Goal: Communication & Community: Ask a question

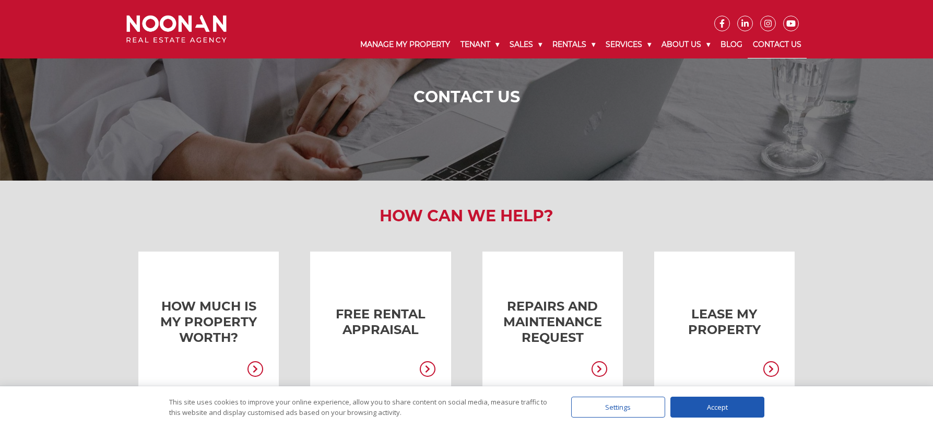
scroll to position [52, 0]
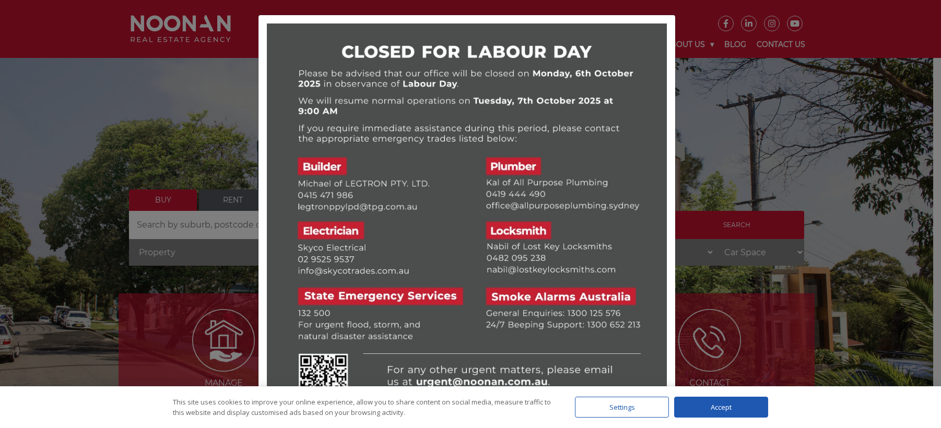
click at [721, 404] on div "Accept" at bounding box center [721, 407] width 94 height 21
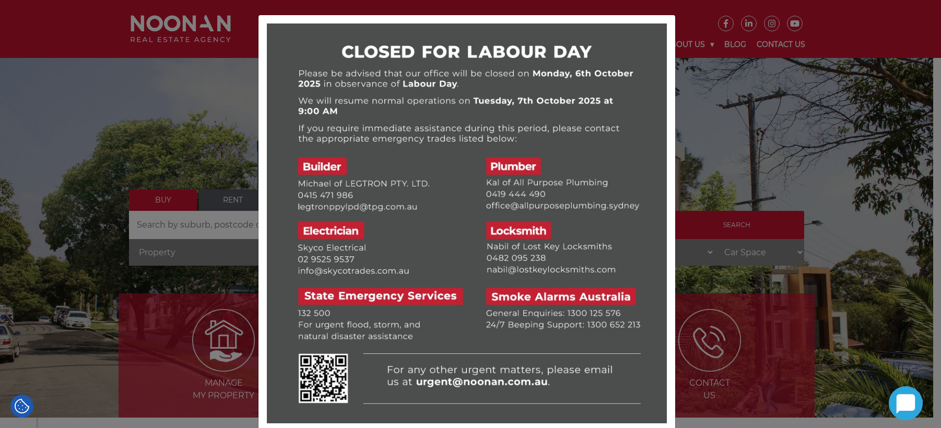
click at [155, 66] on div at bounding box center [470, 214] width 941 height 428
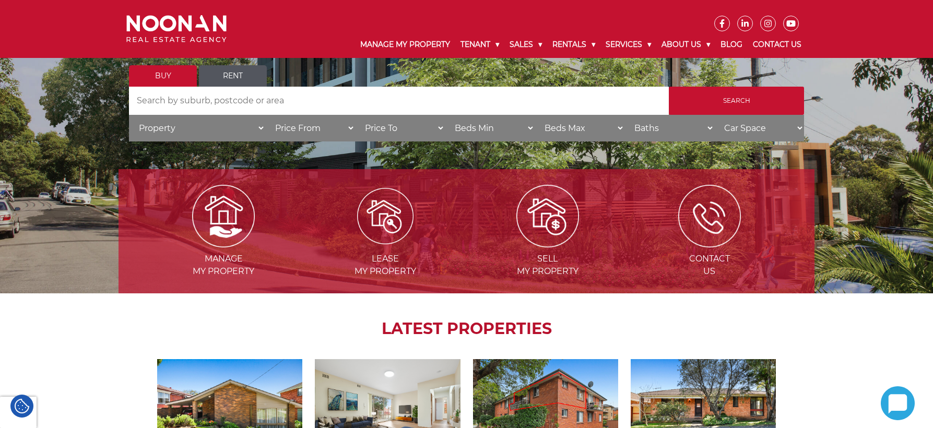
scroll to position [157, 0]
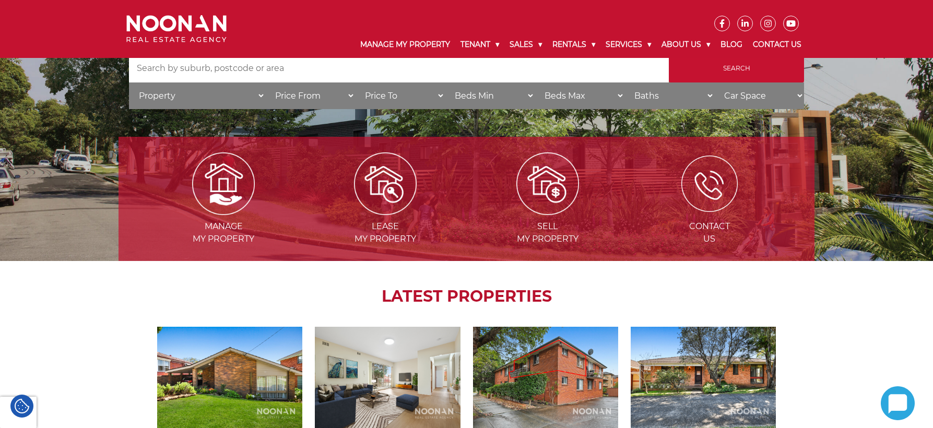
click at [710, 184] on img at bounding box center [709, 184] width 56 height 56
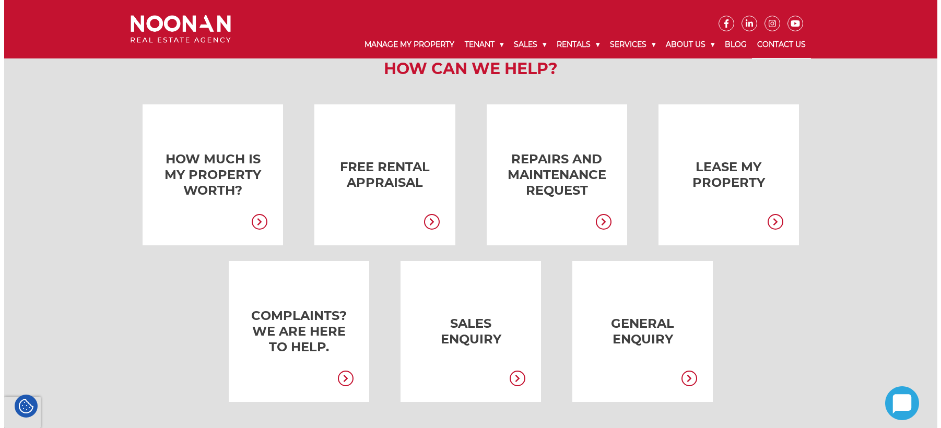
scroll to position [209, 0]
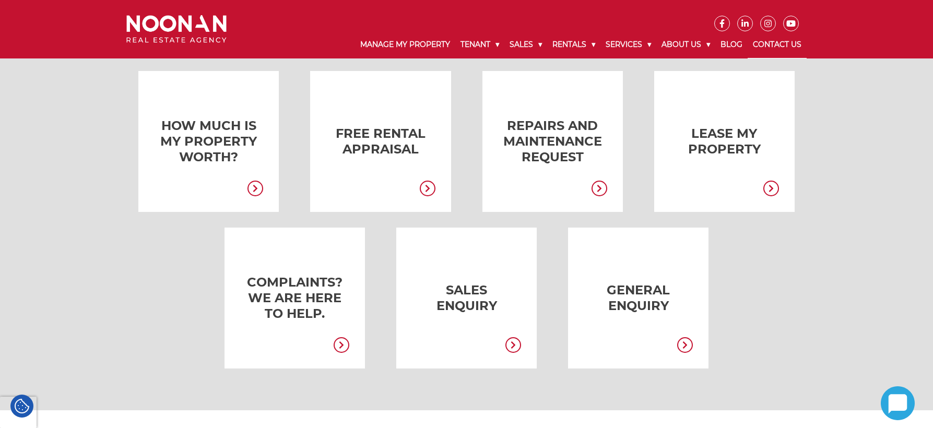
click at [467, 294] on link at bounding box center [451, 298] width 140 height 141
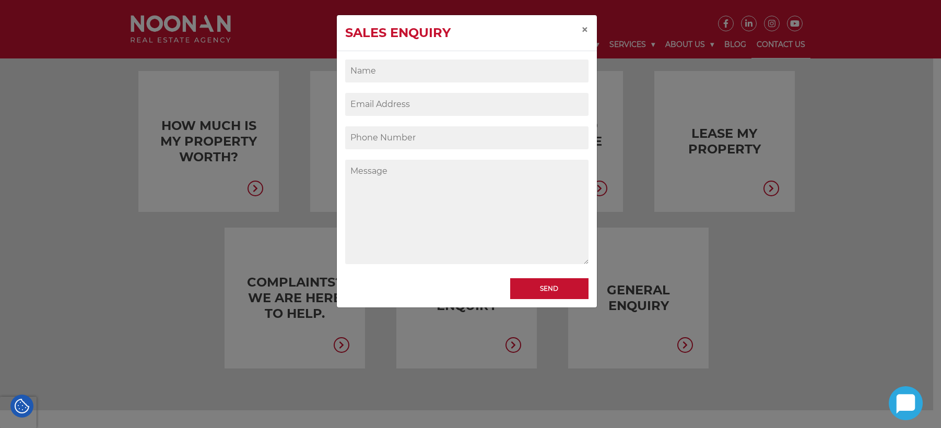
click at [377, 74] on input "Contact form" at bounding box center [466, 71] width 243 height 23
type input "Mohinder Singh"
drag, startPoint x: 350, startPoint y: 104, endPoint x: 379, endPoint y: 103, distance: 28.2
click at [351, 104] on input "Contact form" at bounding box center [466, 104] width 243 height 23
type input "mohindersi123@optusnet.com.au"
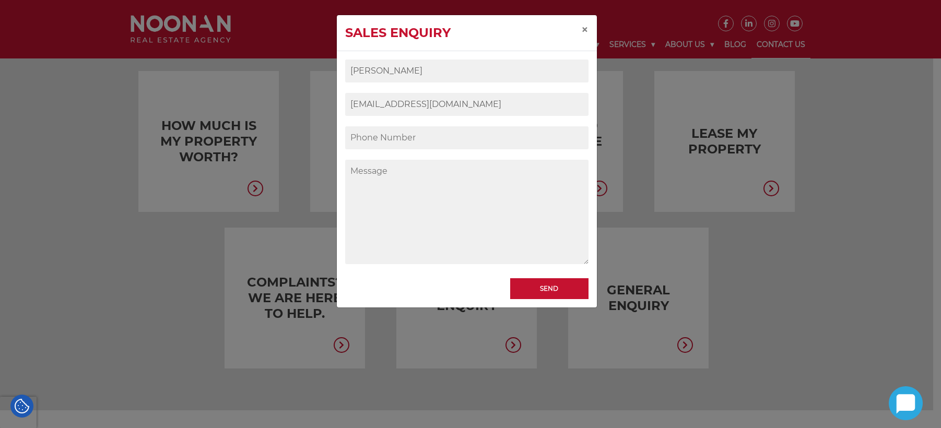
click at [357, 137] on input "Contact form" at bounding box center [466, 137] width 243 height 23
type input "0435359392"
click at [356, 175] on textarea "Contact form" at bounding box center [466, 212] width 243 height 104
type textarea "H"
type textarea "F"
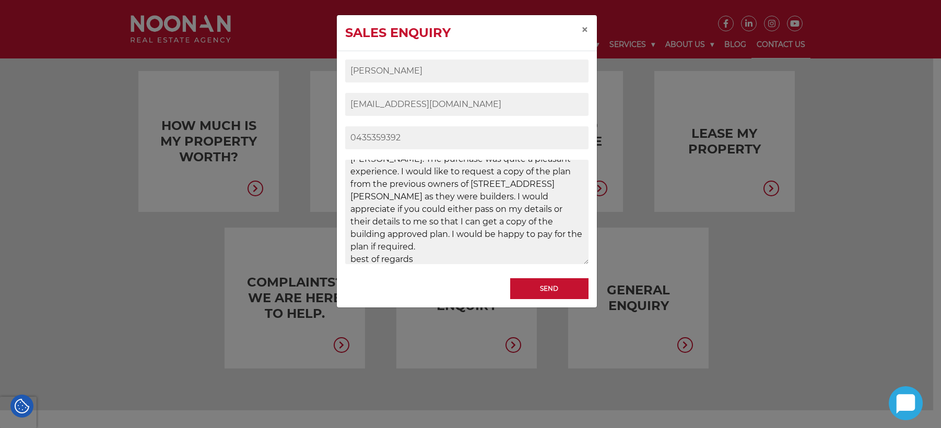
scroll to position [62, 0]
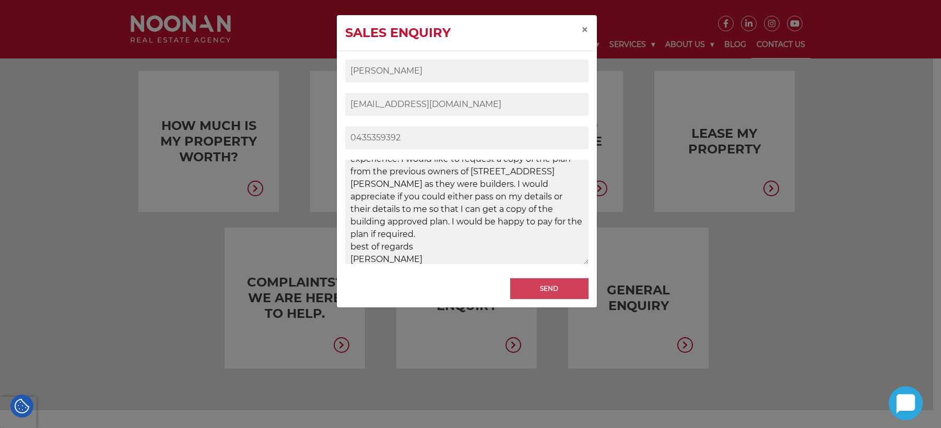
type textarea "Good morning Sir/Ma'am, I purchased 19 Stephenson Street Roselands NSW 2196 thr…"
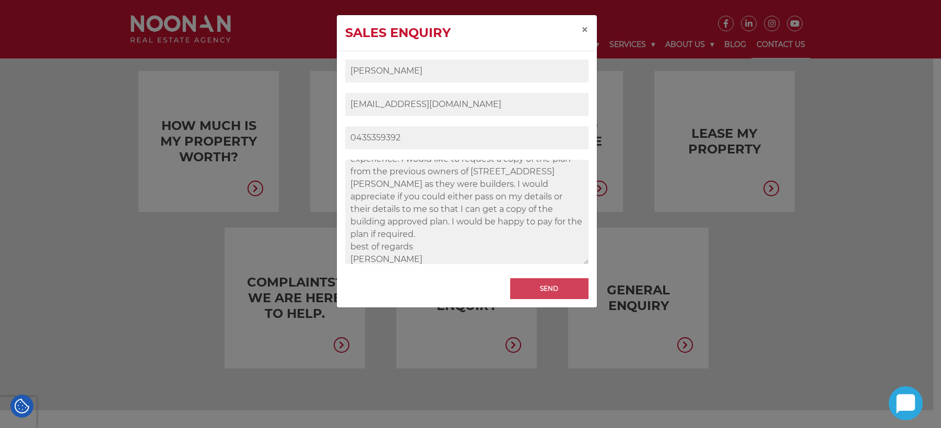
click at [535, 286] on input "Send" at bounding box center [549, 288] width 78 height 21
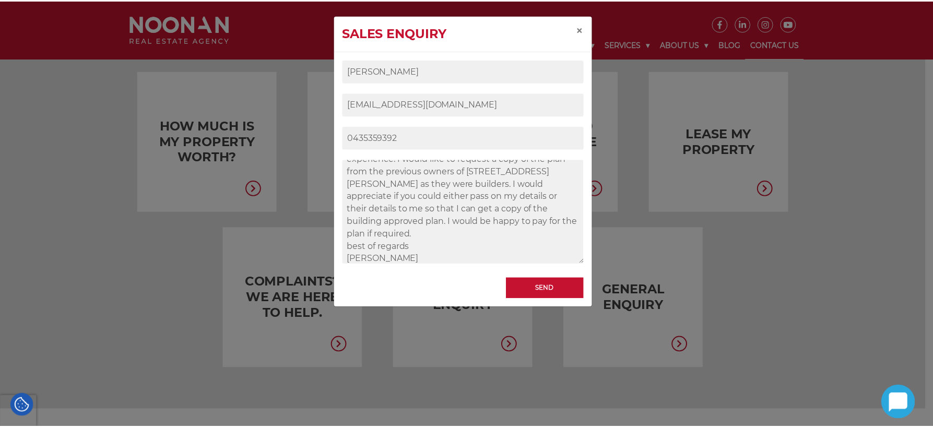
scroll to position [0, 0]
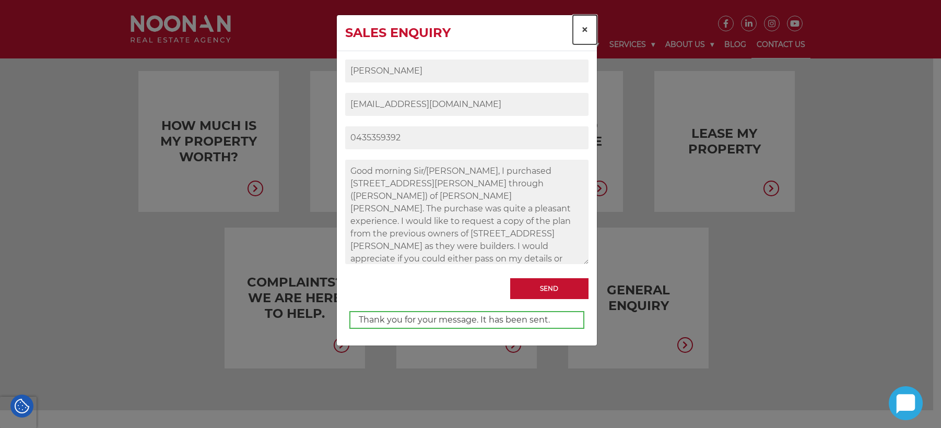
click at [584, 28] on span "×" at bounding box center [584, 29] width 7 height 15
